Goal: Transaction & Acquisition: Book appointment/travel/reservation

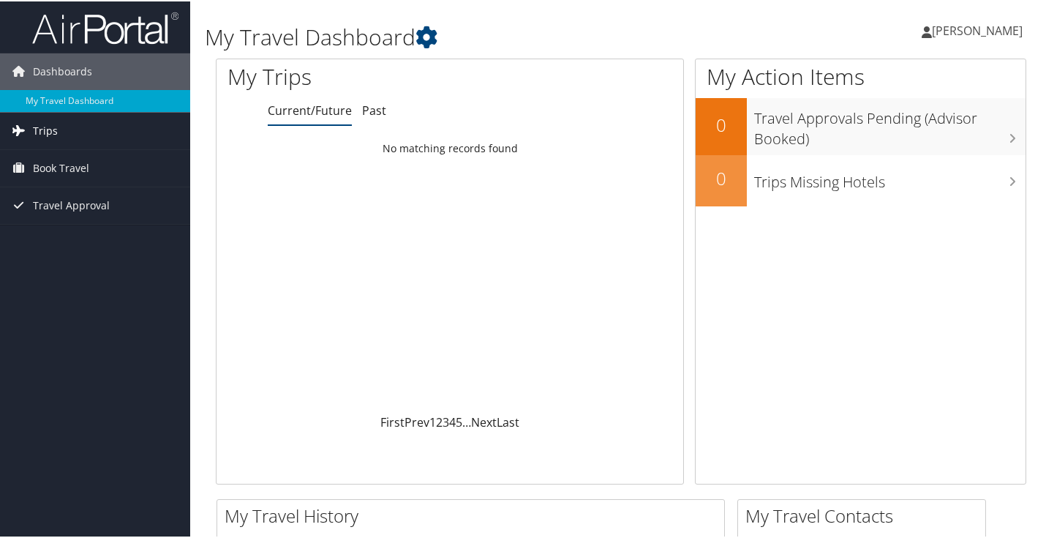
click at [102, 136] on link "Trips" at bounding box center [95, 129] width 190 height 37
click at [92, 228] on link "Book Travel" at bounding box center [95, 232] width 190 height 37
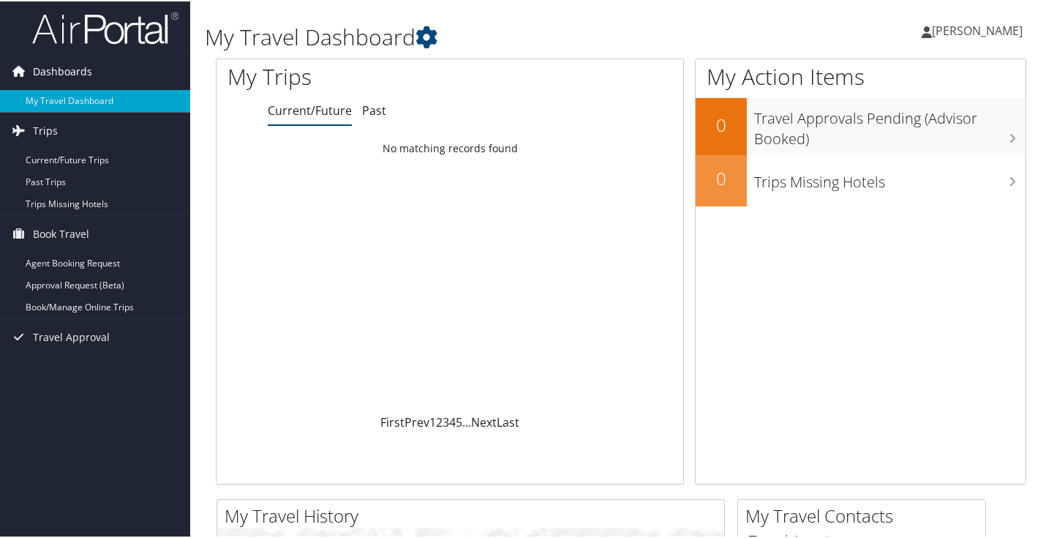
click at [50, 78] on span "Dashboards" at bounding box center [62, 70] width 59 height 37
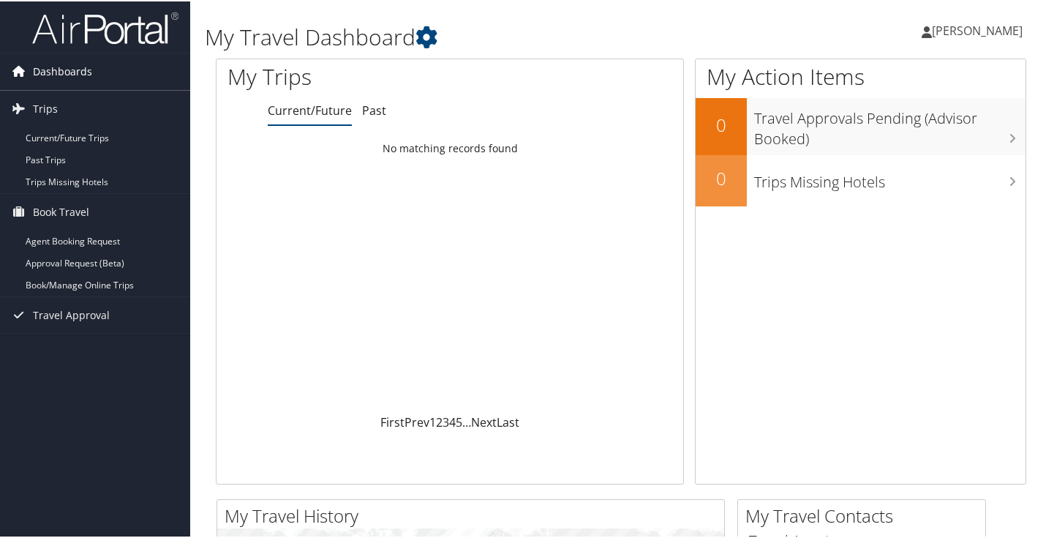
click at [50, 78] on span "Dashboards" at bounding box center [62, 70] width 59 height 37
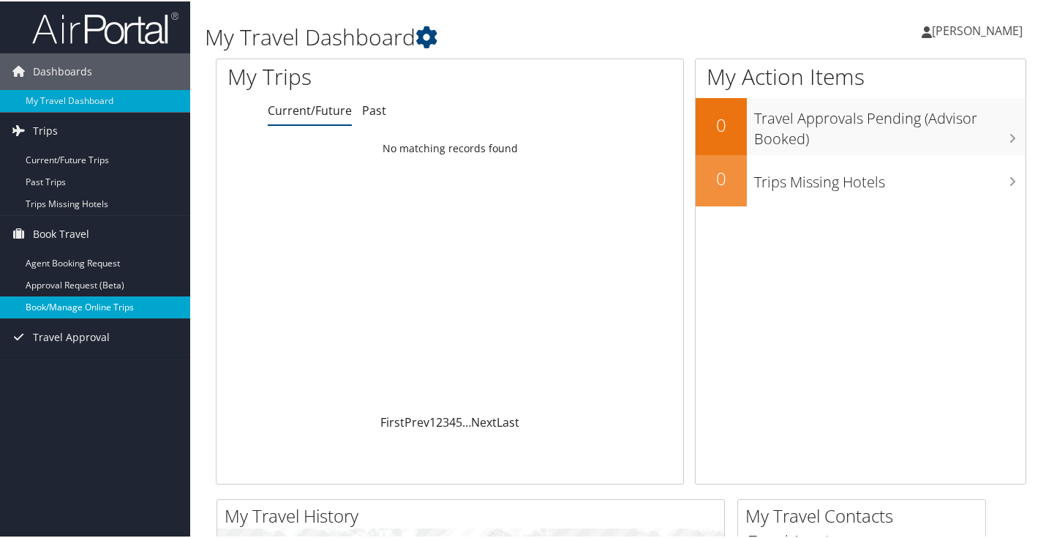
click at [64, 313] on link "Book/Manage Online Trips" at bounding box center [95, 306] width 190 height 22
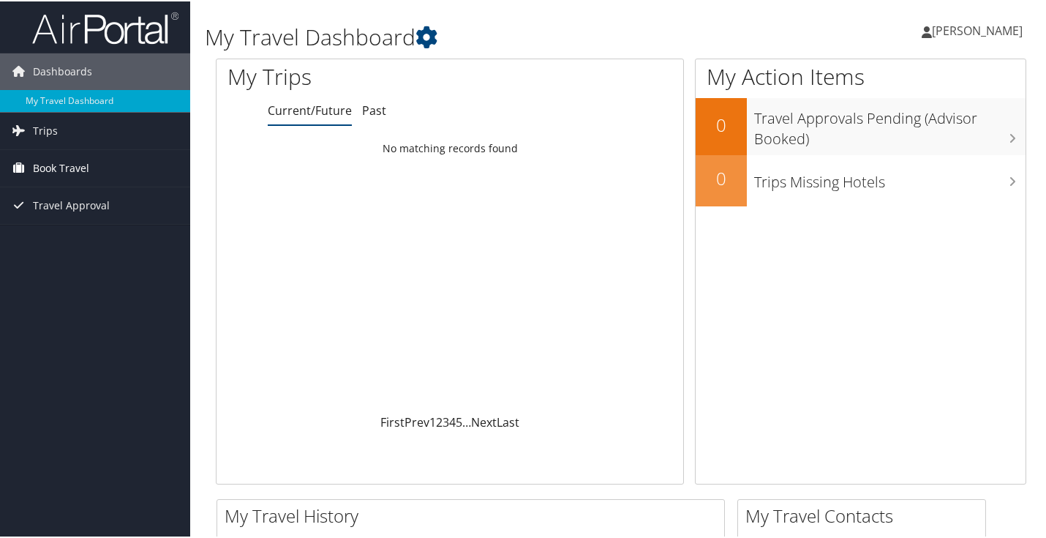
click at [84, 172] on span "Book Travel" at bounding box center [61, 167] width 56 height 37
click at [52, 135] on span "Trips" at bounding box center [45, 129] width 25 height 37
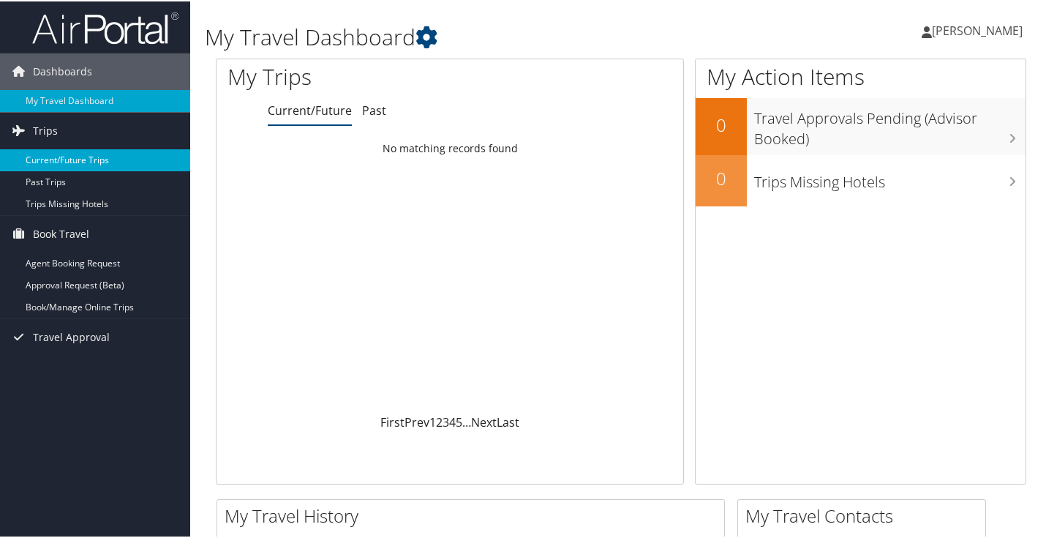
click at [56, 159] on link "Current/Future Trips" at bounding box center [95, 159] width 190 height 22
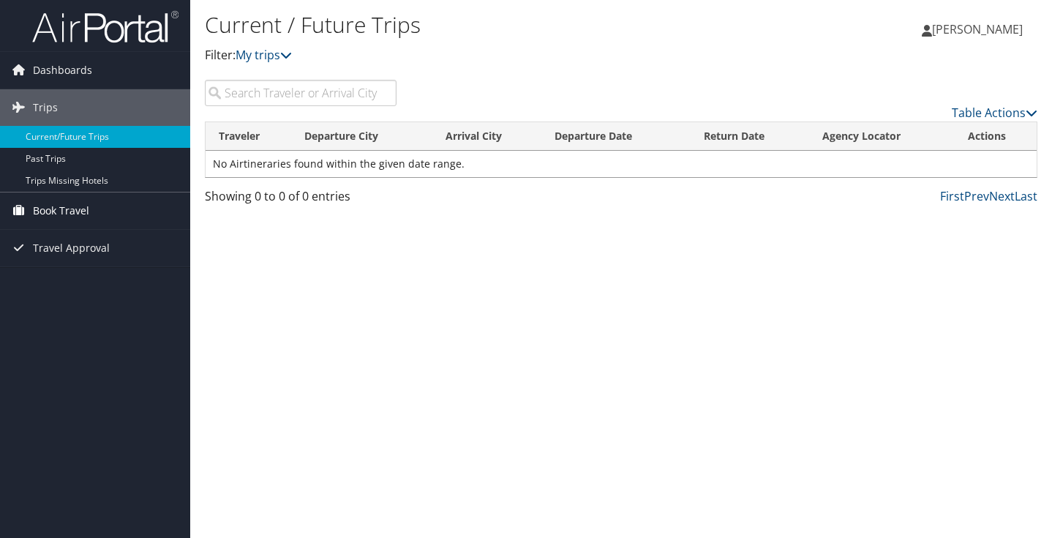
click at [51, 206] on span "Book Travel" at bounding box center [61, 210] width 56 height 37
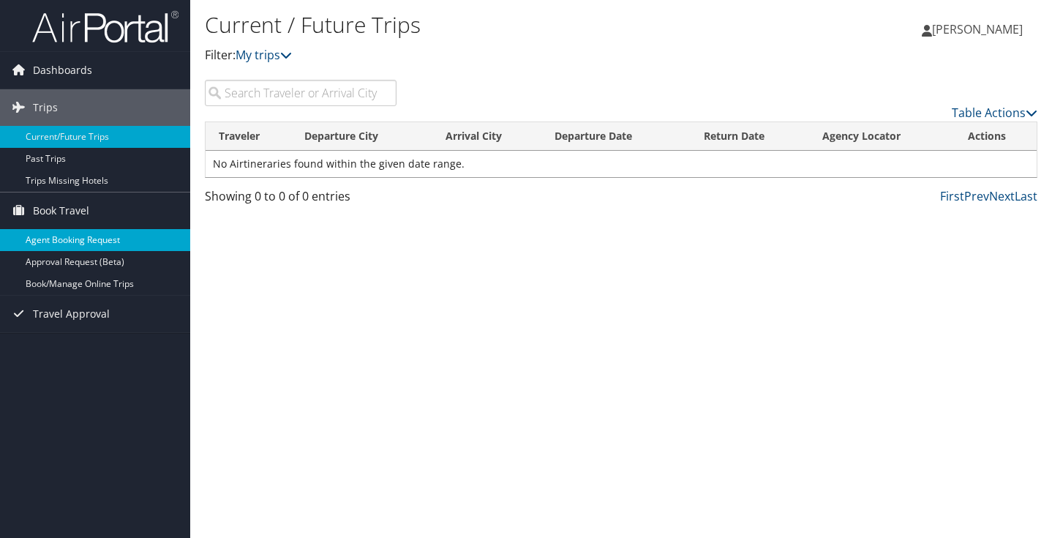
click at [64, 238] on link "Agent Booking Request" at bounding box center [95, 240] width 190 height 22
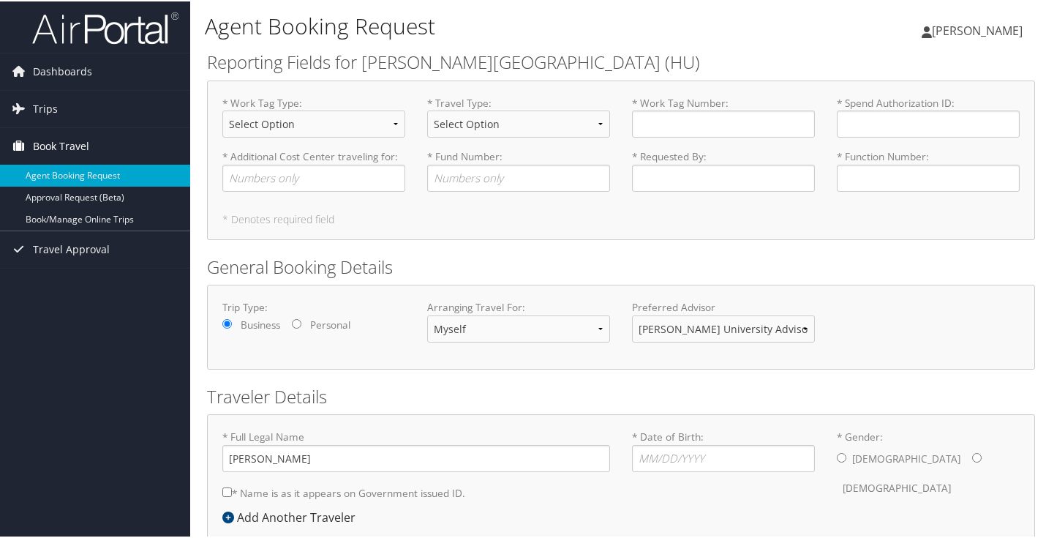
click at [55, 149] on span "Book Travel" at bounding box center [61, 145] width 56 height 37
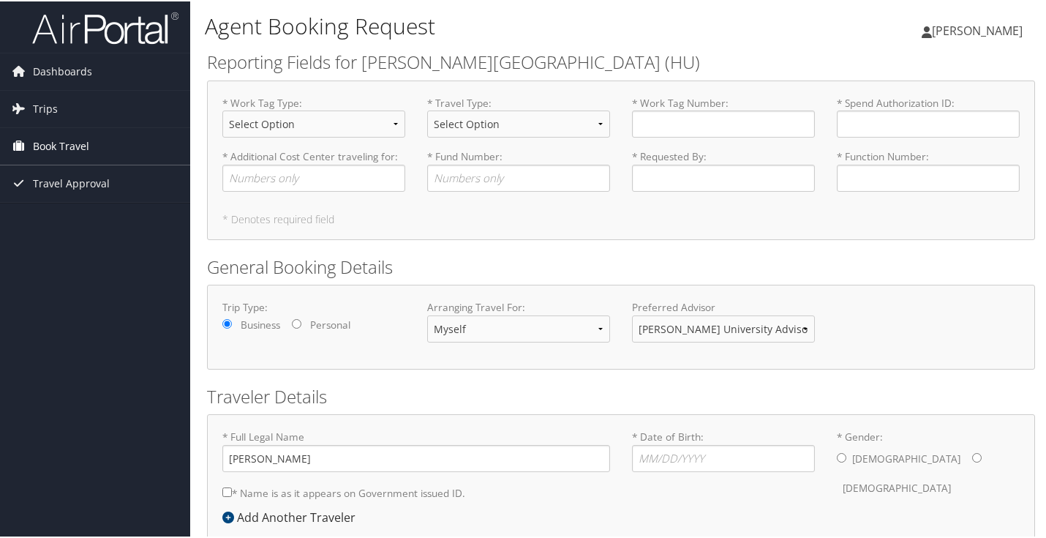
click at [55, 149] on span "Book Travel" at bounding box center [61, 145] width 56 height 37
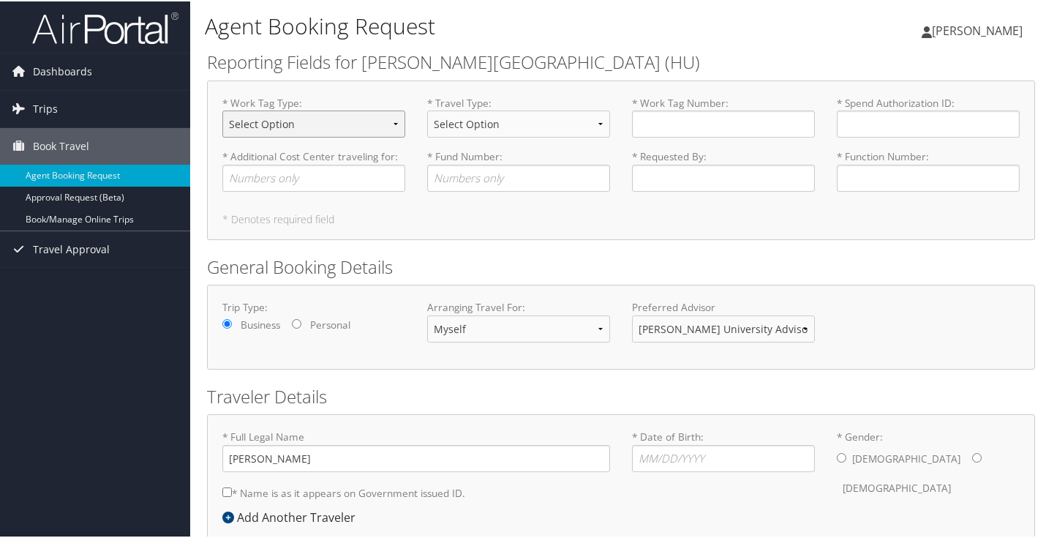
click at [345, 121] on select "Select Option Agency or Internally Desgnated Cost Center Gift or Project relate…" at bounding box center [313, 122] width 183 height 27
